Goal: Contribute content

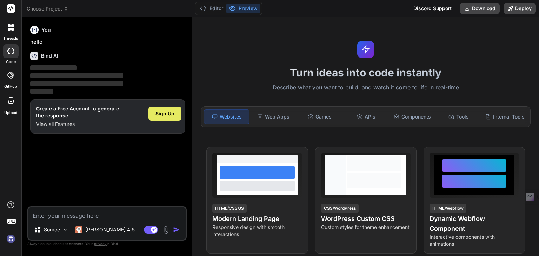
click at [166, 113] on span "Sign Up" at bounding box center [165, 113] width 19 height 7
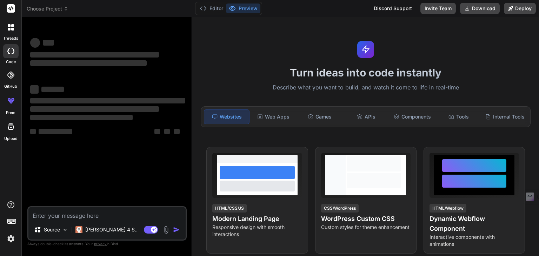
click at [111, 212] on textarea at bounding box center [106, 214] width 157 height 13
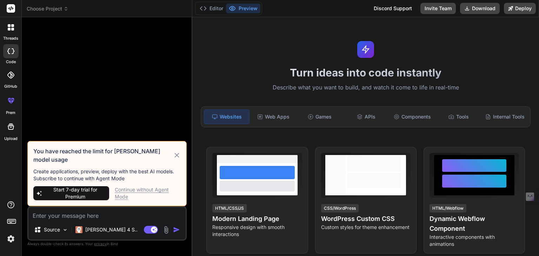
click at [177, 160] on icon at bounding box center [177, 155] width 8 height 8
type textarea "x"
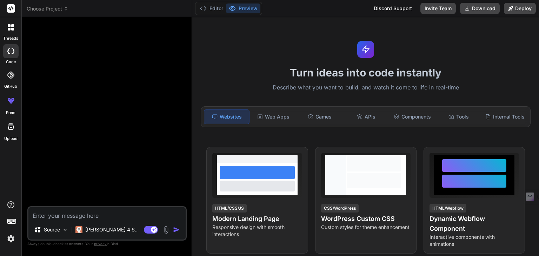
click at [60, 215] on textarea at bounding box center [106, 214] width 157 height 13
click at [48, 217] on textarea at bounding box center [106, 214] width 157 height 13
paste textarea "# Product Requirements Document: ClientSphere ## 1\. Overview App/Website Name:…"
type textarea "# Product Requirements Document: ClientSphere ## 1\. Overview App/Website Name:…"
type textarea "x"
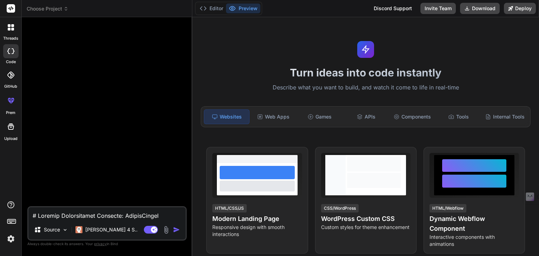
scroll to position [4492, 0]
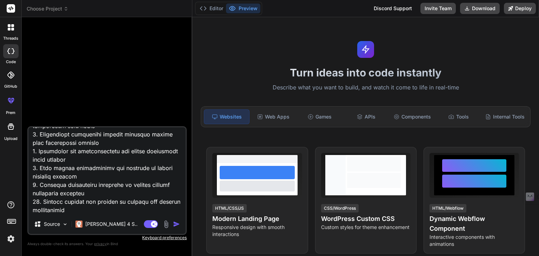
type textarea "# Product Requirements Document: ClientSphere ## 1\. Overview App/Website Name:…"
click at [176, 223] on img "button" at bounding box center [176, 224] width 7 height 7
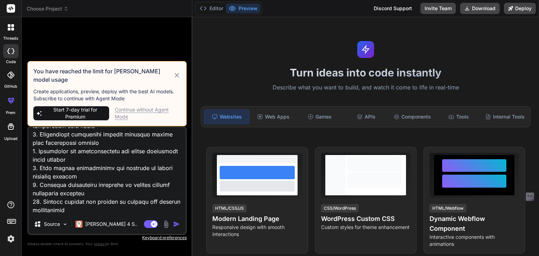
click at [178, 78] on icon at bounding box center [177, 75] width 5 height 5
type textarea "x"
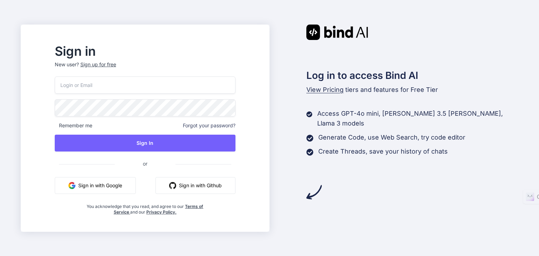
click at [126, 184] on button "Sign in with Google" at bounding box center [95, 185] width 81 height 17
